Goal: Check status: Check status

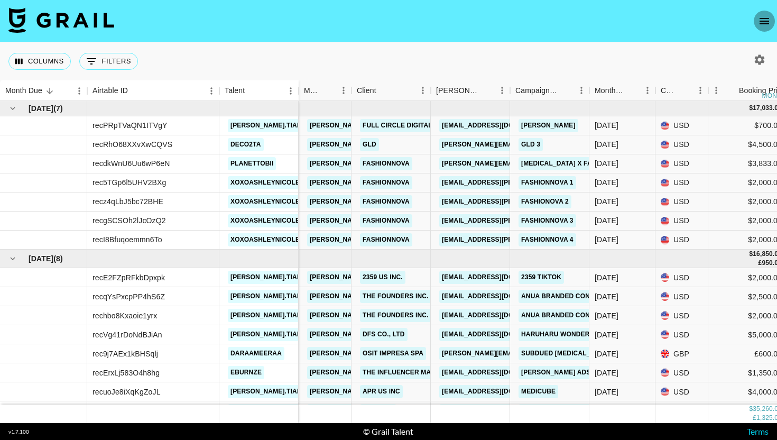
click at [767, 23] on icon "open drawer" at bounding box center [764, 21] width 10 height 6
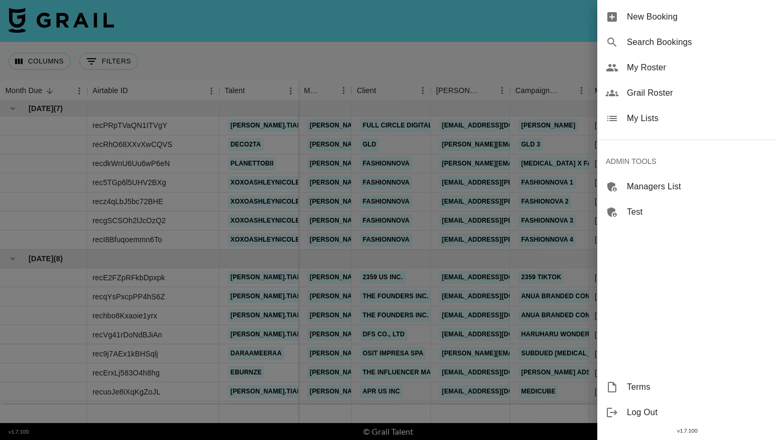
click at [667, 49] on div "Search Bookings" at bounding box center [687, 42] width 180 height 25
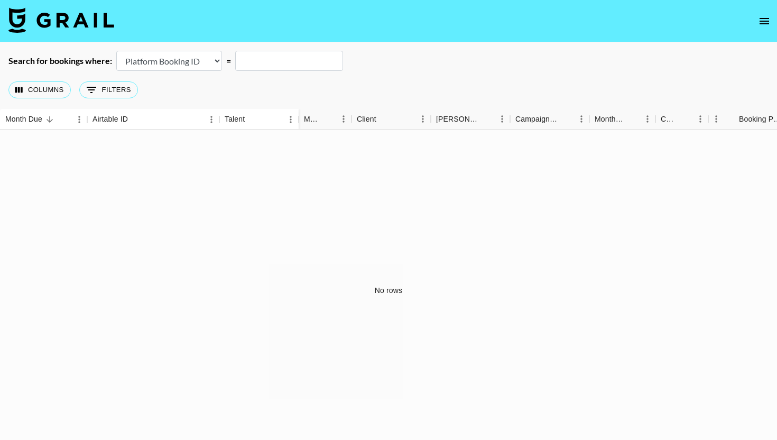
click at [150, 51] on select "Airtable Booking ID Platform Booking ID Platform Campaign ID" at bounding box center [169, 61] width 106 height 20
select select "airtableId"
click at [116, 51] on select "Airtable Booking ID Platform Booking ID Platform Campaign ID" at bounding box center [169, 61] width 106 height 20
click at [293, 62] on input "text" at bounding box center [289, 61] width 108 height 20
paste input "recd6KHm4JOUW3OFy"
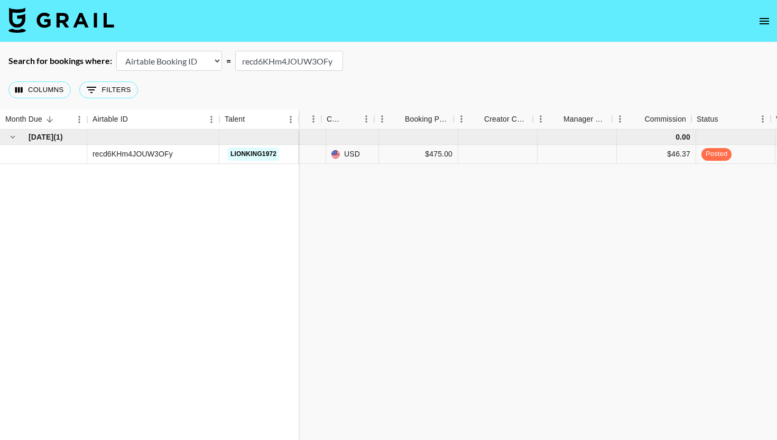
scroll to position [0, 334]
type input "recd6KHm4JOUW3OFy"
click at [496, 154] on div at bounding box center [492, 154] width 79 height 19
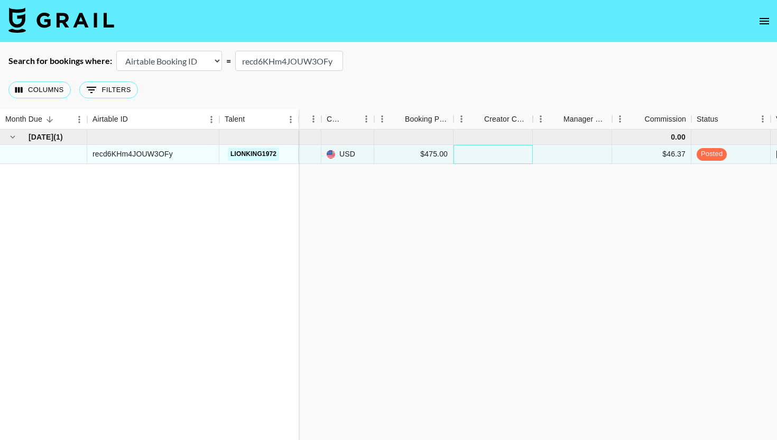
click at [496, 154] on div at bounding box center [492, 154] width 79 height 19
type input "390.5"
click at [502, 186] on div "[DATE] ( 1 ) recd6KHm4JOUW3OFy lionking1972 0.00 [EMAIL_ADDRESS][PERSON_NAME][D…" at bounding box center [596, 290] width 1860 height 322
click at [580, 157] on div at bounding box center [572, 154] width 79 height 19
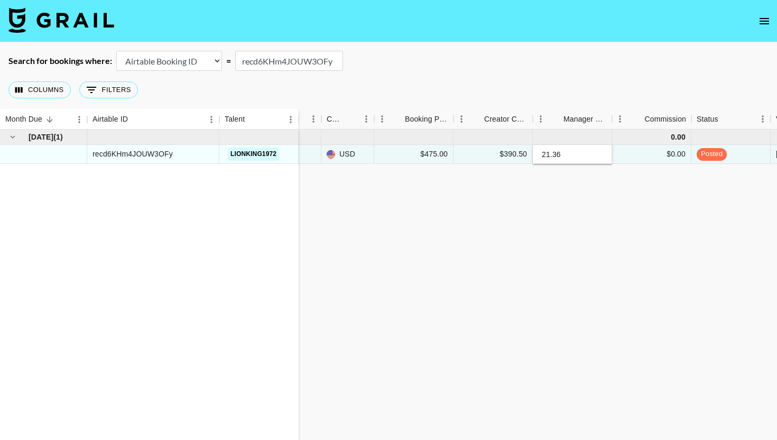
type input "21.36"
click at [583, 180] on div "[DATE] ( 1 ) recd6KHm4JOUW3OFy lionking1972 0.00 [EMAIL_ADDRESS][PERSON_NAME][D…" at bounding box center [596, 290] width 1860 height 322
